Goal: Task Accomplishment & Management: Manage account settings

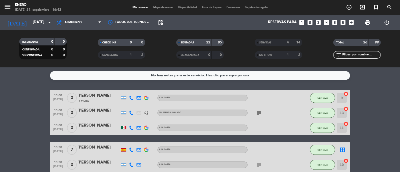
click at [166, 8] on span "Mapa de mesas" at bounding box center [163, 7] width 25 height 3
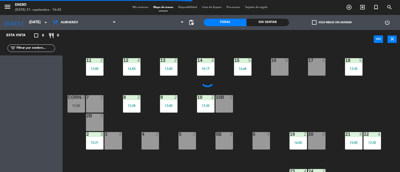
click at [139, 6] on span "Mis reservas" at bounding box center [140, 7] width 21 height 3
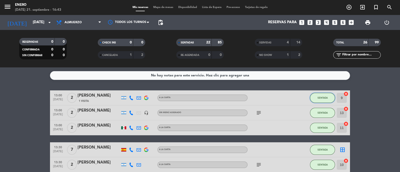
click at [322, 98] on span "SENTADA" at bounding box center [323, 98] width 10 height 3
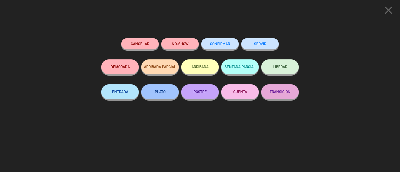
click at [262, 44] on button "SERVIR" at bounding box center [260, 43] width 38 height 11
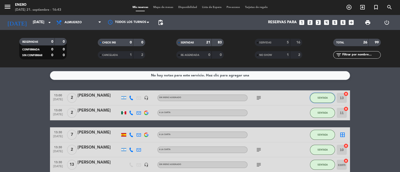
click at [316, 99] on button "SENTADA" at bounding box center [322, 98] width 25 height 10
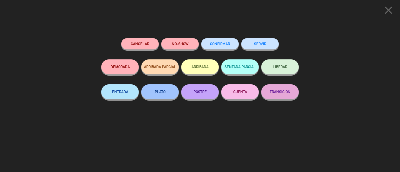
click at [261, 45] on button "SERVIR" at bounding box center [260, 43] width 38 height 11
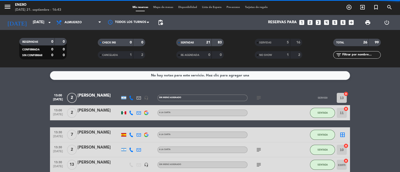
click at [318, 113] on span "SENTADA" at bounding box center [323, 113] width 10 height 3
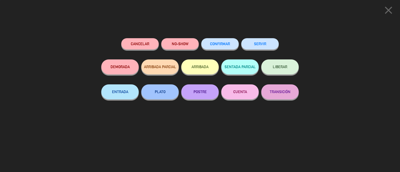
click at [262, 41] on button "SERVIR" at bounding box center [260, 43] width 38 height 11
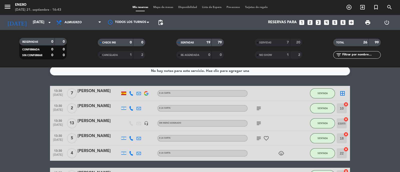
scroll to position [4, 0]
click at [320, 94] on span "SENTADA" at bounding box center [323, 93] width 10 height 3
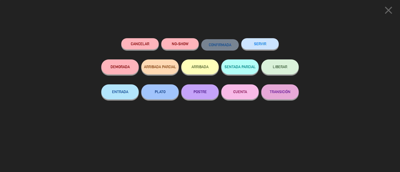
click at [270, 48] on button "SERVIR" at bounding box center [260, 43] width 38 height 11
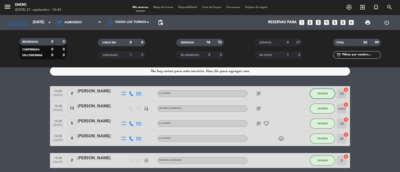
click at [315, 95] on button "SENTADA" at bounding box center [322, 94] width 25 height 10
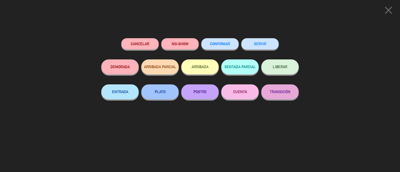
click at [256, 41] on button "SERVIR" at bounding box center [260, 43] width 38 height 11
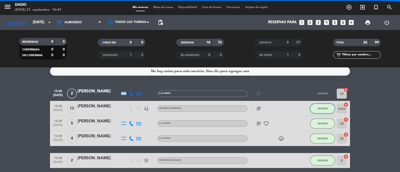
click at [319, 109] on span "SENTADA" at bounding box center [323, 108] width 10 height 3
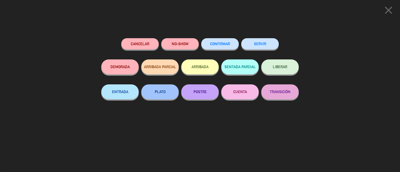
click at [263, 43] on button "SERVIR" at bounding box center [260, 43] width 38 height 11
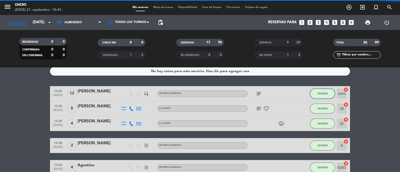
click at [318, 96] on button "SENTADA" at bounding box center [322, 94] width 25 height 10
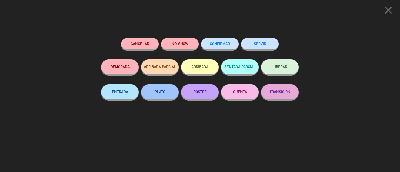
click at [261, 44] on button "SERVIR" at bounding box center [260, 43] width 38 height 11
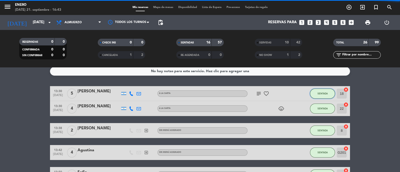
click at [316, 98] on button "SENTADA" at bounding box center [322, 94] width 25 height 10
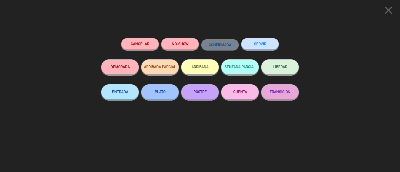
click at [259, 41] on button "SERVIR" at bounding box center [260, 43] width 38 height 11
click at [255, 45] on button "SERVIR" at bounding box center [260, 43] width 38 height 11
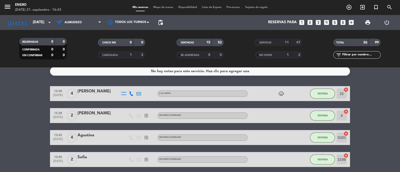
click at [318, 95] on button "SENTADA" at bounding box center [322, 94] width 25 height 10
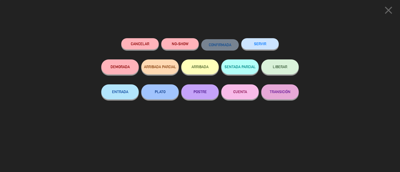
click at [257, 46] on button "SERVIR" at bounding box center [260, 43] width 38 height 11
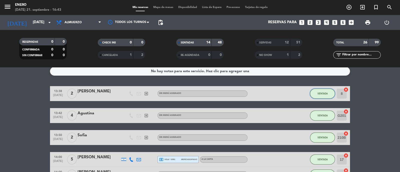
click at [320, 94] on span "SENTADA" at bounding box center [323, 93] width 10 height 3
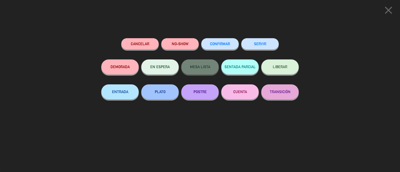
click at [267, 48] on button "SERVIR" at bounding box center [260, 43] width 38 height 11
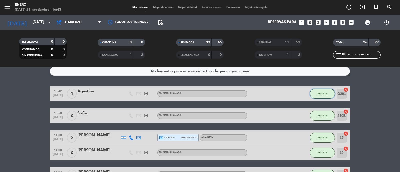
click at [320, 97] on button "SENTADA" at bounding box center [322, 94] width 25 height 10
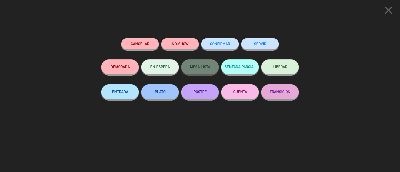
click at [263, 47] on button "SERVIR" at bounding box center [260, 43] width 38 height 11
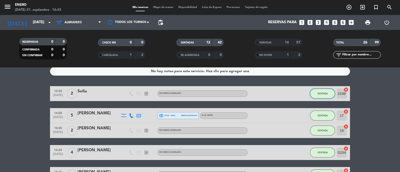
click at [320, 93] on span "SENTADA" at bounding box center [323, 93] width 10 height 3
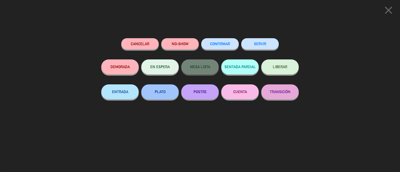
click at [263, 44] on button "SERVIR" at bounding box center [260, 43] width 38 height 11
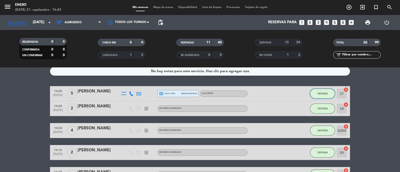
click at [316, 96] on button "SENTADA" at bounding box center [322, 94] width 25 height 10
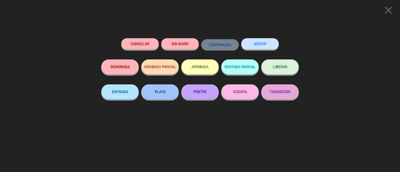
click at [261, 48] on button "SERVIR" at bounding box center [260, 43] width 38 height 11
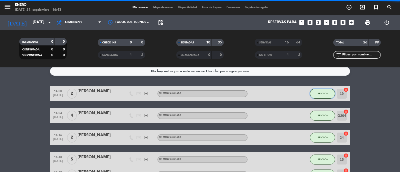
click at [317, 89] on button "SENTADA" at bounding box center [322, 94] width 25 height 10
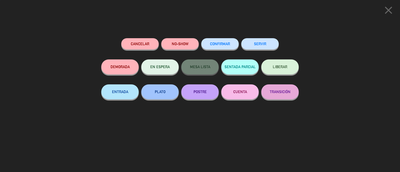
click at [266, 49] on button "SERVIR" at bounding box center [260, 43] width 38 height 11
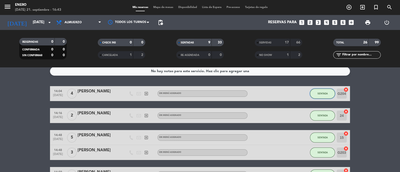
click at [321, 95] on span "SENTADA" at bounding box center [323, 93] width 10 height 3
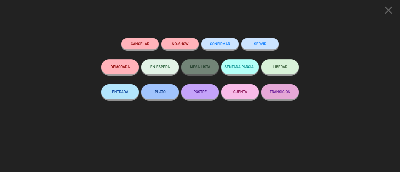
click at [262, 47] on button "SERVIR" at bounding box center [260, 43] width 38 height 11
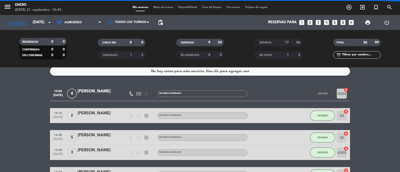
click at [321, 120] on button "SENTADA" at bounding box center [322, 116] width 25 height 10
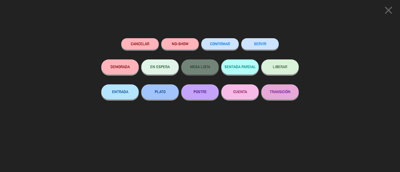
click at [254, 40] on button "SERVIR" at bounding box center [260, 43] width 38 height 11
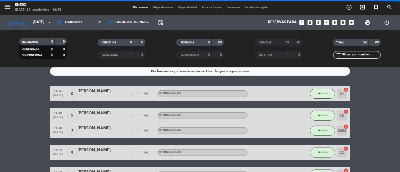
click at [322, 113] on button "SENTADA" at bounding box center [322, 116] width 25 height 10
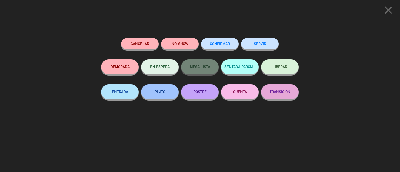
click at [252, 45] on button "SERVIR" at bounding box center [260, 43] width 38 height 11
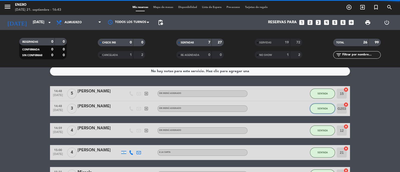
click at [320, 112] on button "SENTADA" at bounding box center [322, 109] width 25 height 10
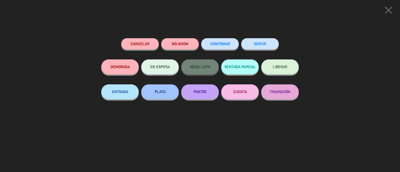
click at [255, 44] on button "SERVIR" at bounding box center [260, 43] width 38 height 11
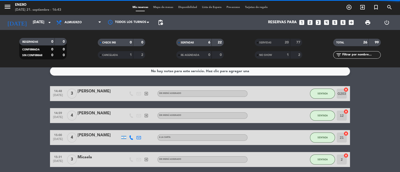
scroll to position [20, 0]
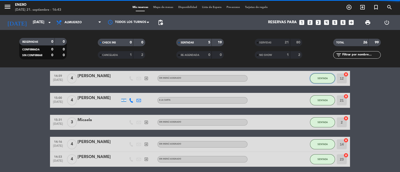
click at [314, 83] on button "SENTADA" at bounding box center [322, 79] width 25 height 10
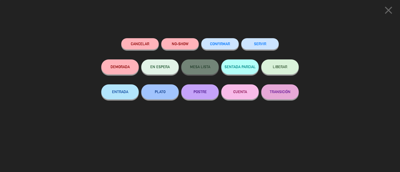
click at [260, 42] on button "SERVIR" at bounding box center [260, 43] width 38 height 11
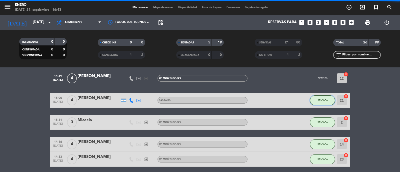
click at [325, 101] on span "SENTADA" at bounding box center [323, 100] width 10 height 3
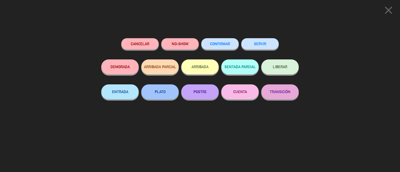
scroll to position [17, 0]
click at [261, 42] on button "SERVIR" at bounding box center [260, 43] width 38 height 11
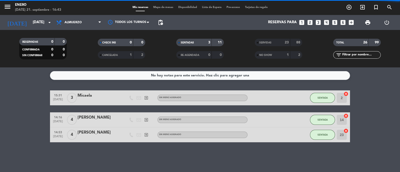
scroll to position [0, 0]
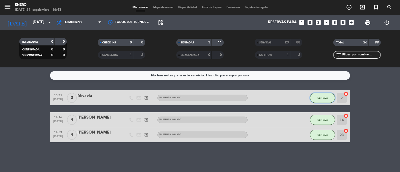
click at [320, 97] on span "SENTADA" at bounding box center [323, 98] width 10 height 3
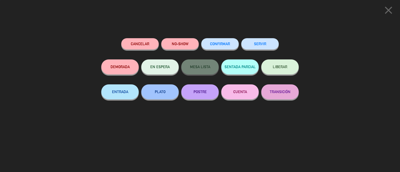
click at [256, 47] on button "SERVIR" at bounding box center [260, 43] width 38 height 11
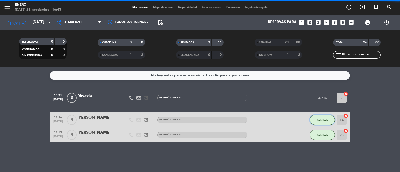
click at [323, 120] on span "SENTADA" at bounding box center [323, 120] width 10 height 3
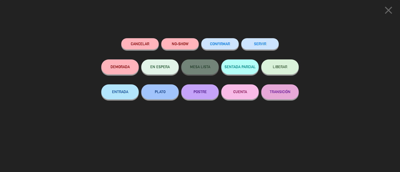
click at [258, 44] on button "SERVIR" at bounding box center [260, 43] width 38 height 11
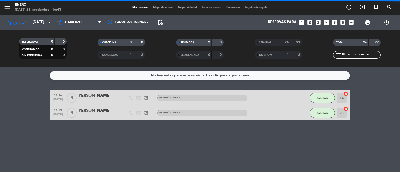
click at [321, 109] on button "SENTADA" at bounding box center [322, 113] width 25 height 10
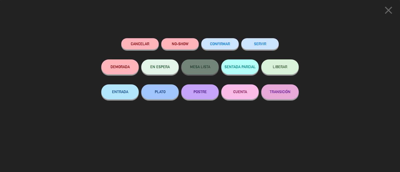
click at [256, 45] on button "SERVIR" at bounding box center [260, 43] width 38 height 11
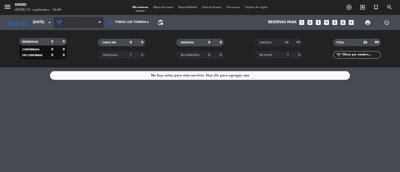
click at [71, 17] on span "Almuerzo" at bounding box center [79, 22] width 50 height 11
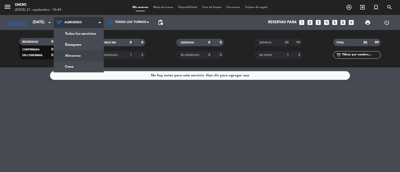
click at [74, 66] on div "menu Enero [DATE] 21. septiembre - 16:44 Mis reservas Mapa de mesas Disponibili…" at bounding box center [200, 34] width 400 height 68
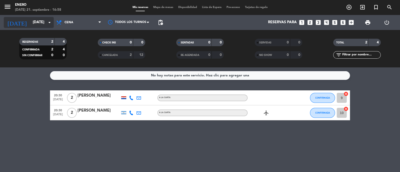
click at [30, 24] on input "[DATE]" at bounding box center [54, 23] width 48 height 10
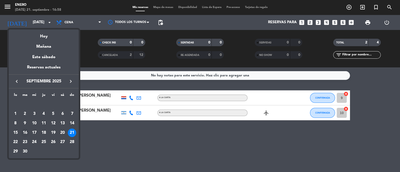
click at [25, 133] on div "16" at bounding box center [25, 133] width 9 height 9
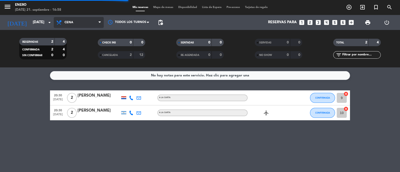
click at [84, 19] on span "Cena" at bounding box center [79, 22] width 50 height 11
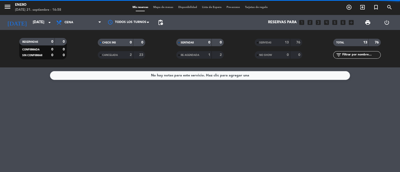
click at [84, 56] on filter-checkbox "CANCELADA 2 23" at bounding box center [121, 55] width 79 height 8
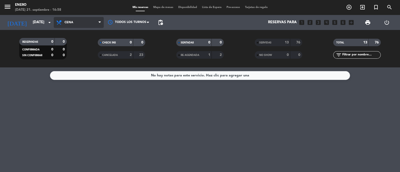
click at [89, 24] on span "Cena" at bounding box center [79, 22] width 50 height 11
click at [83, 51] on div "menu Enero [DATE] 21. septiembre - 16:58 Mis reservas Mapa de mesas Disponibili…" at bounding box center [200, 34] width 400 height 68
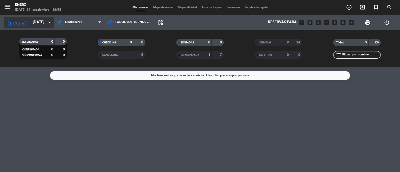
click at [37, 22] on input "[DATE]" at bounding box center [54, 23] width 48 height 10
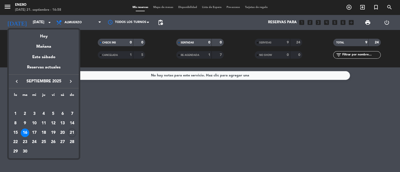
click at [25, 142] on div "23" at bounding box center [25, 142] width 9 height 9
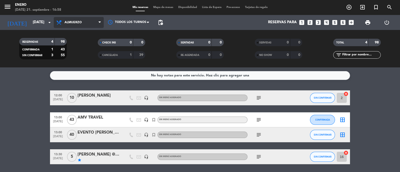
click at [73, 23] on span "Almuerzo" at bounding box center [73, 23] width 17 height 4
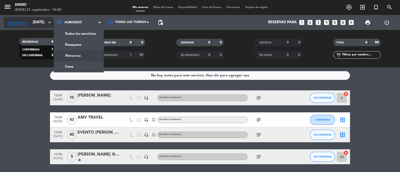
click at [35, 24] on input "[DATE]" at bounding box center [54, 23] width 48 height 10
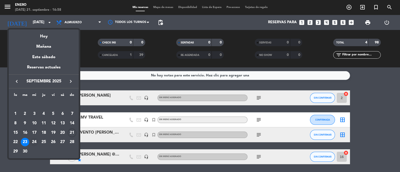
click at [34, 144] on div "24" at bounding box center [34, 142] width 9 height 9
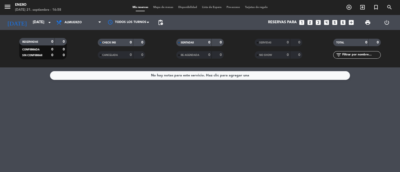
click at [68, 116] on div "No hay notas para este servicio. Haz clic para agregar una" at bounding box center [200, 120] width 400 height 105
click at [70, 118] on div "No hay notas para este servicio. Haz clic para agregar una" at bounding box center [200, 120] width 400 height 105
click at [34, 22] on input "[DATE]" at bounding box center [54, 23] width 48 height 10
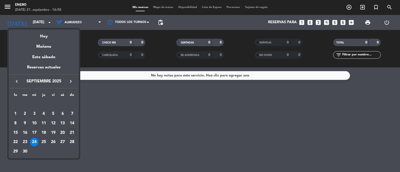
click at [71, 23] on div at bounding box center [200, 86] width 400 height 172
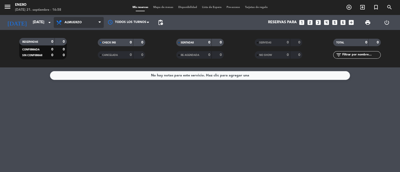
click at [80, 23] on span "Almuerzo" at bounding box center [73, 23] width 17 height 4
click at [85, 65] on div "menu Enero [DATE] 21. septiembre - 16:58 Mis reservas Mapa de mesas Disponibili…" at bounding box center [200, 34] width 400 height 68
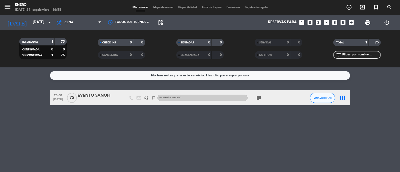
click at [131, 118] on div "No hay notas para este servicio. Haz clic para agregar una 20:00 [DATE] EVENTO …" at bounding box center [200, 120] width 400 height 105
click at [37, 24] on input "[DATE]" at bounding box center [54, 23] width 48 height 10
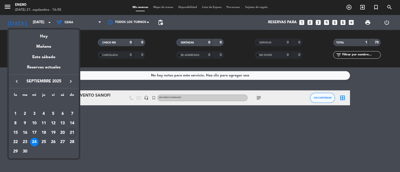
click at [73, 21] on div at bounding box center [200, 86] width 400 height 172
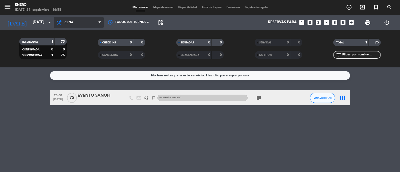
click at [73, 22] on span "Cena" at bounding box center [79, 22] width 50 height 11
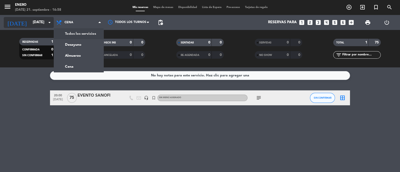
click at [35, 19] on input "[DATE]" at bounding box center [54, 23] width 48 height 10
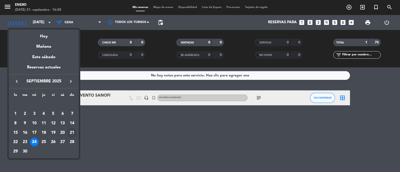
click at [72, 133] on div "21" at bounding box center [72, 133] width 9 height 9
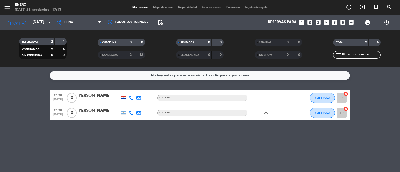
drag, startPoint x: 6, startPoint y: 104, endPoint x: 6, endPoint y: 101, distance: 2.8
click at [6, 103] on bookings-row "20:30 [DATE] 2 [PERSON_NAME] A LA CARTA CONFIRMADA 9 cancel 20:30 [DATE] 2 [PER…" at bounding box center [200, 106] width 400 height 30
click at [371, 81] on div "No hay notas para este servicio. Haz clic para agregar una 20:30 [DATE] 2 [PERS…" at bounding box center [200, 120] width 400 height 105
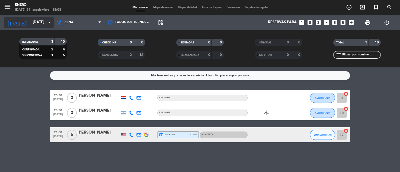
click at [50, 24] on icon "arrow_drop_down" at bounding box center [50, 23] width 6 height 6
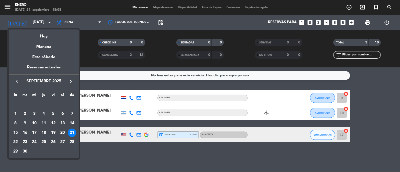
click at [15, 140] on div "22" at bounding box center [15, 142] width 9 height 9
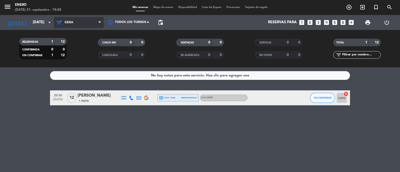
click at [81, 26] on span "Cena" at bounding box center [79, 22] width 50 height 11
click at [80, 60] on div "menu Enero [DATE] 21. septiembre - 18:08 Mis reservas Mapa de mesas Disponibili…" at bounding box center [200, 34] width 400 height 68
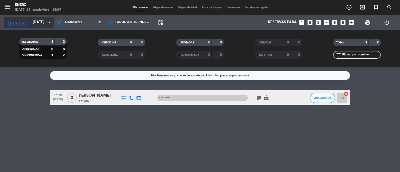
click at [36, 25] on input "[DATE]" at bounding box center [54, 23] width 48 height 10
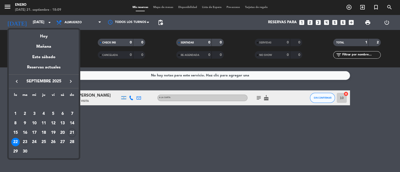
click at [26, 141] on div "23" at bounding box center [25, 142] width 9 height 9
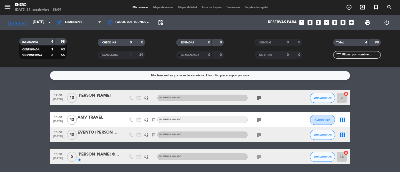
click at [32, 156] on bookings-row "12:00 [DATE] [PERSON_NAME] headset_mic Sin menú asignado subject SIN CONFIRMAR …" at bounding box center [200, 128] width 400 height 74
click at [258, 97] on icon "subject" at bounding box center [259, 98] width 6 height 6
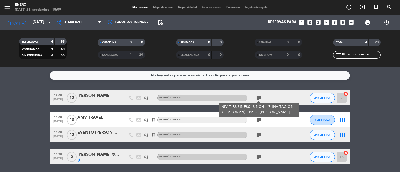
click at [260, 155] on icon "subject" at bounding box center [259, 157] width 6 height 6
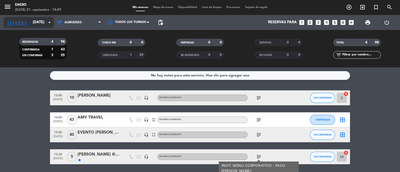
click at [39, 21] on input "[DATE]" at bounding box center [54, 23] width 48 height 10
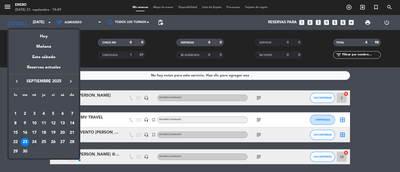
click at [33, 141] on div "24" at bounding box center [34, 142] width 9 height 9
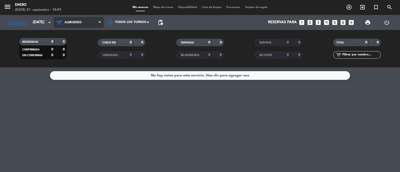
click at [86, 23] on span "Almuerzo" at bounding box center [79, 22] width 50 height 11
click at [84, 68] on ng-component "menu Enero [DATE] 21. septiembre - 18:09 Mis reservas Mapa de mesas Disponibili…" at bounding box center [200, 86] width 400 height 172
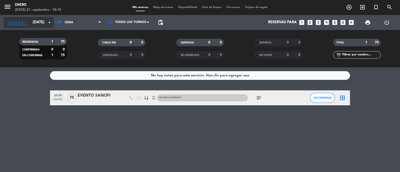
click at [40, 21] on input "[DATE]" at bounding box center [54, 23] width 48 height 10
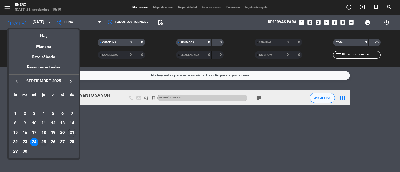
click at [44, 144] on div "25" at bounding box center [44, 142] width 9 height 9
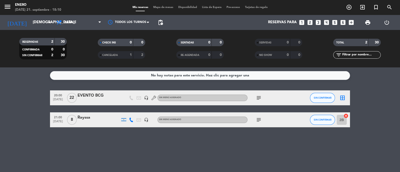
click at [261, 120] on icon "subject" at bounding box center [259, 120] width 6 height 6
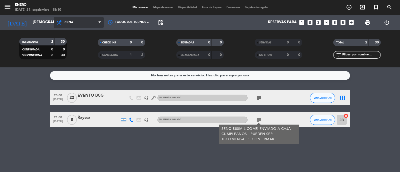
click at [65, 26] on span "Cena" at bounding box center [79, 22] width 50 height 11
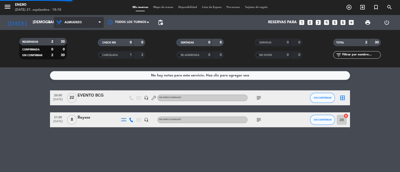
click at [71, 56] on div "menu Enero [DATE] 21. septiembre - 18:10 Mis reservas Mapa de mesas Disponibili…" at bounding box center [200, 34] width 400 height 68
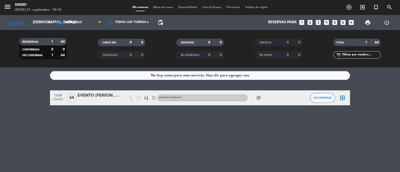
click at [258, 96] on icon "subject" at bounding box center [259, 98] width 6 height 6
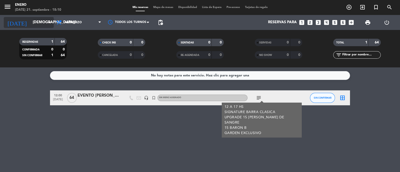
click at [46, 24] on input "[DEMOGRAPHIC_DATA][DATE]" at bounding box center [54, 23] width 48 height 10
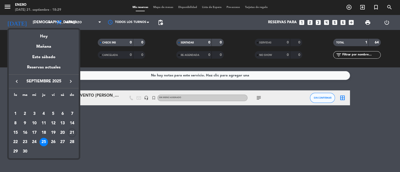
drag, startPoint x: 162, startPoint y: 147, endPoint x: 140, endPoint y: 131, distance: 26.9
click at [159, 142] on div at bounding box center [200, 86] width 400 height 172
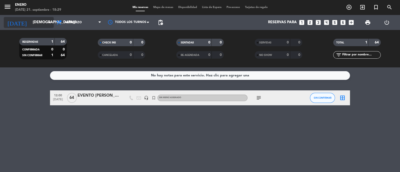
click at [30, 20] on input "[DEMOGRAPHIC_DATA][DATE]" at bounding box center [54, 23] width 48 height 10
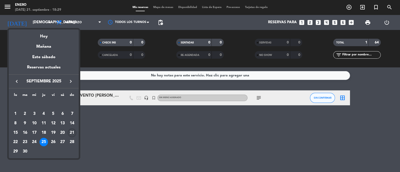
click at [71, 133] on div "21" at bounding box center [72, 133] width 9 height 9
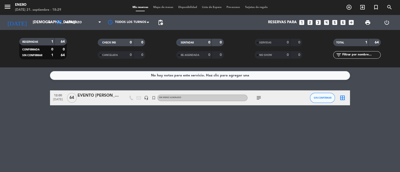
type input "[DATE]"
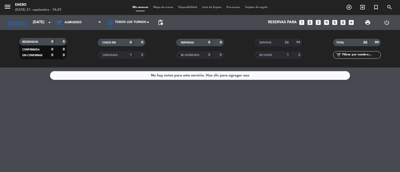
click at [90, 22] on span "Almuerzo" at bounding box center [79, 22] width 50 height 11
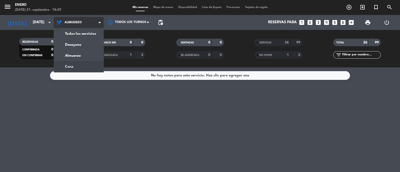
click at [88, 68] on ng-component "menu Enero [DATE] 21. septiembre - 18:29 Mis reservas Mapa de mesas Disponibili…" at bounding box center [200, 86] width 400 height 172
